Goal: Find specific page/section: Find specific page/section

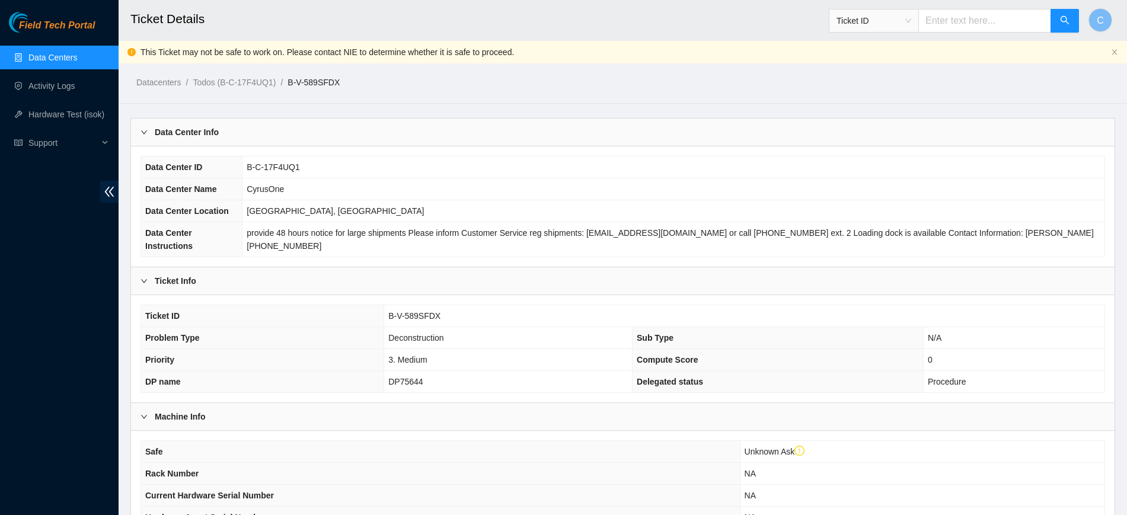
scroll to position [539, 0]
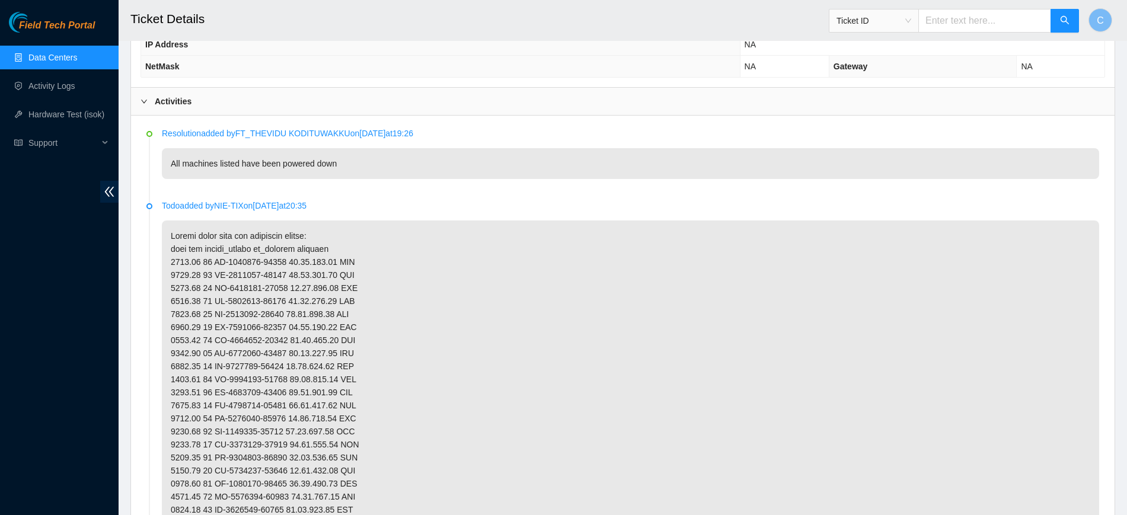
click at [72, 56] on link "Data Centers" at bounding box center [52, 57] width 49 height 9
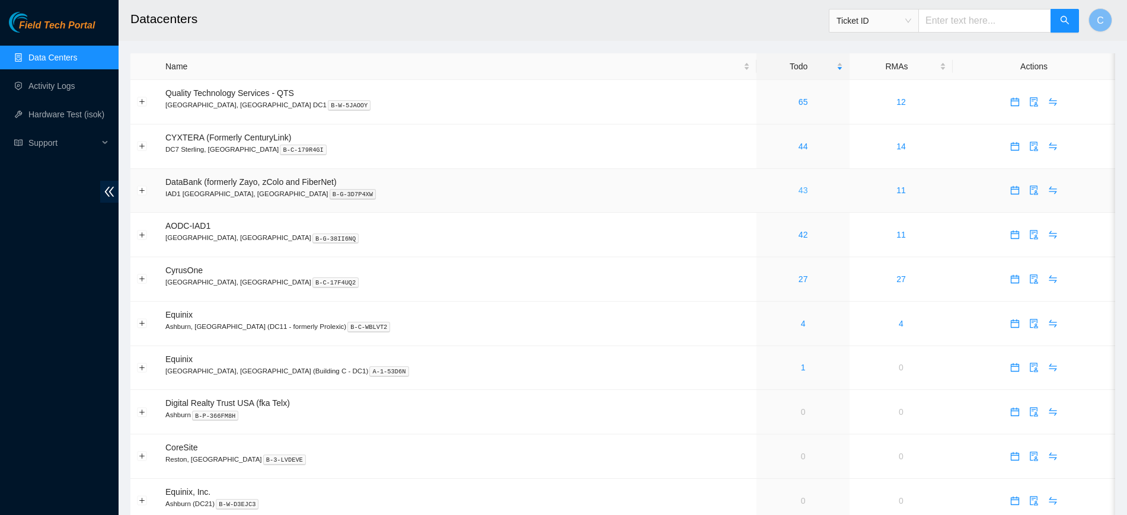
click at [798, 193] on link "43" at bounding box center [802, 190] width 9 height 9
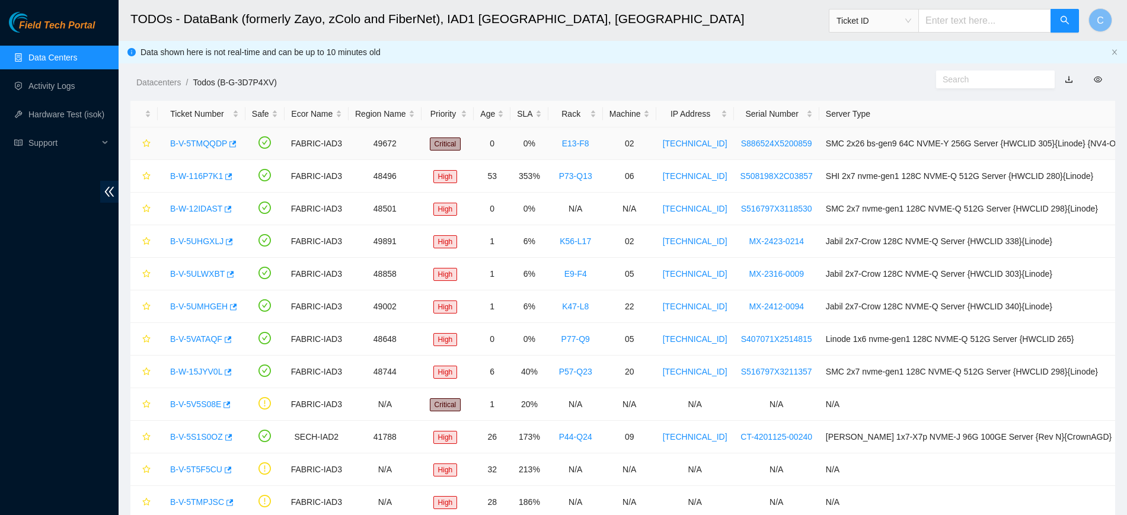
click at [204, 145] on link "B-V-5TMQQDP" at bounding box center [198, 143] width 57 height 9
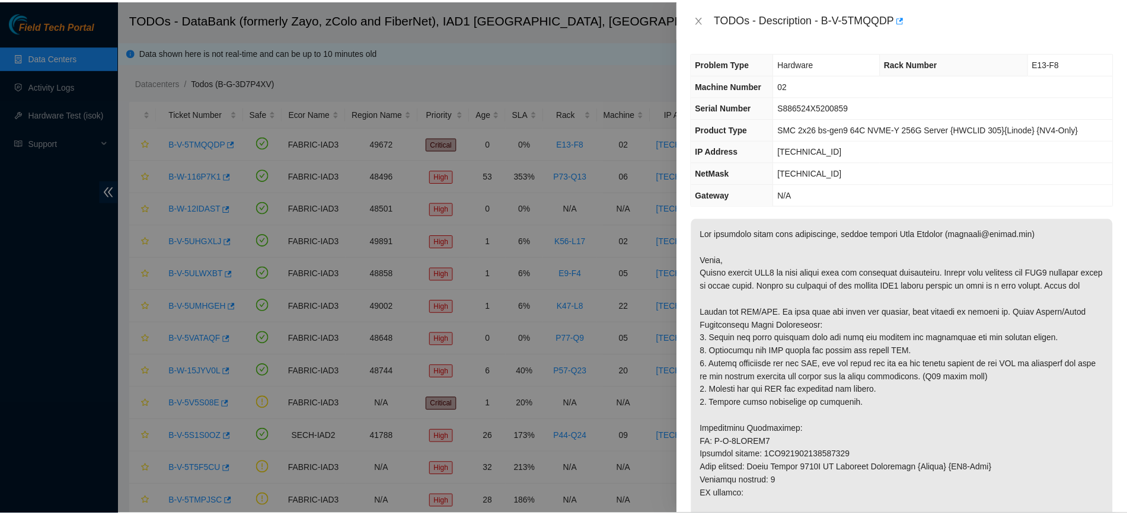
scroll to position [1, 0]
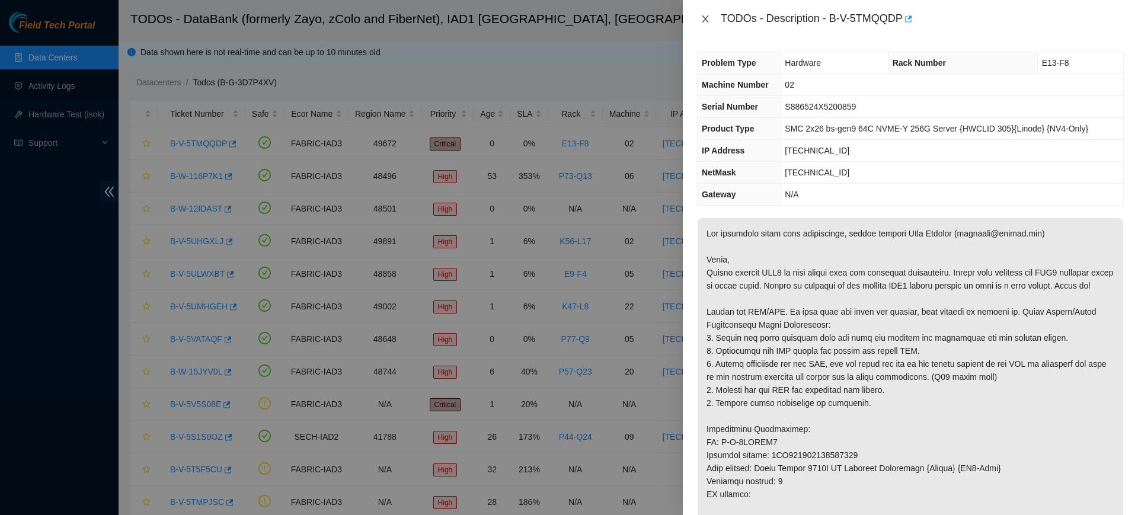
click at [702, 18] on icon "close" at bounding box center [705, 18] width 9 height 9
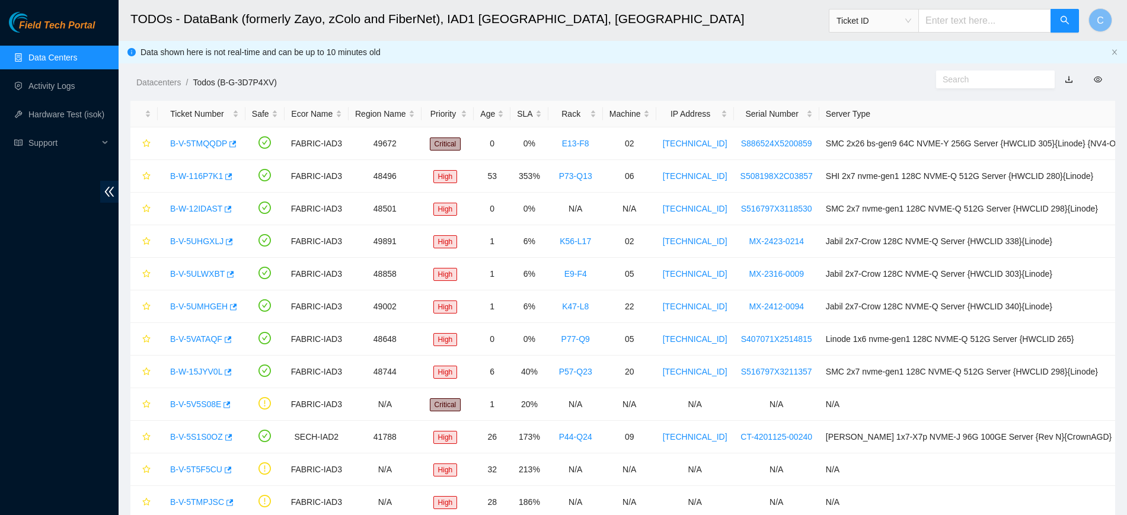
click at [77, 60] on link "Data Centers" at bounding box center [52, 57] width 49 height 9
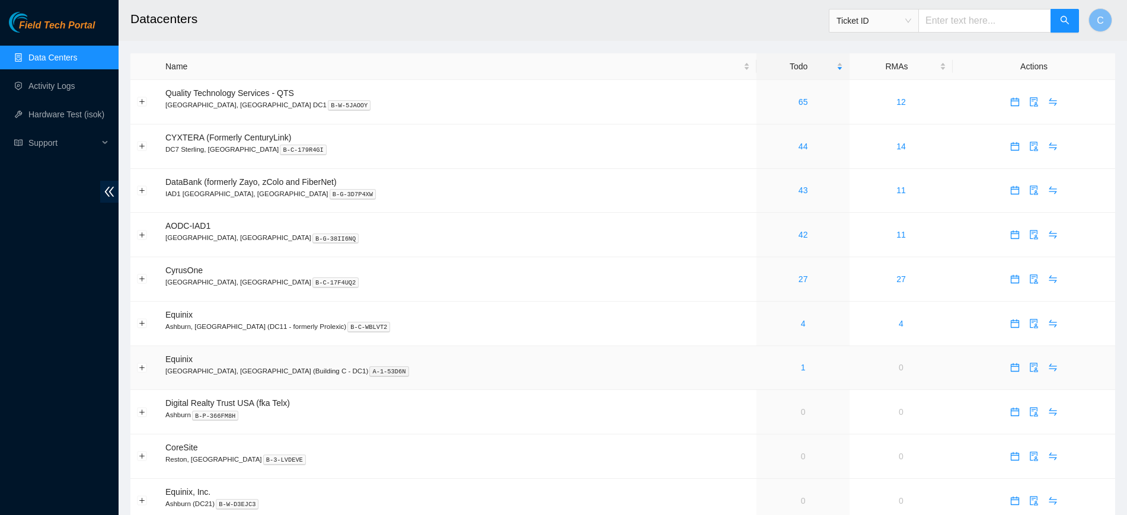
click at [1114, 358] on td at bounding box center [1034, 368] width 162 height 44
click at [1111, 378] on td at bounding box center [1034, 368] width 162 height 44
